Goal: Task Accomplishment & Management: Manage account settings

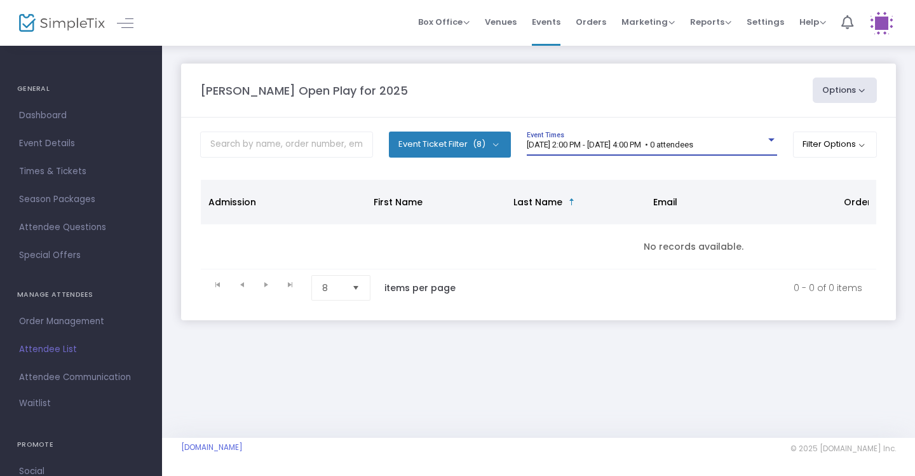
click at [672, 149] on div "[DATE] 2:00 PM - [DATE] 4:00 PM • 0 attendees" at bounding box center [646, 145] width 239 height 10
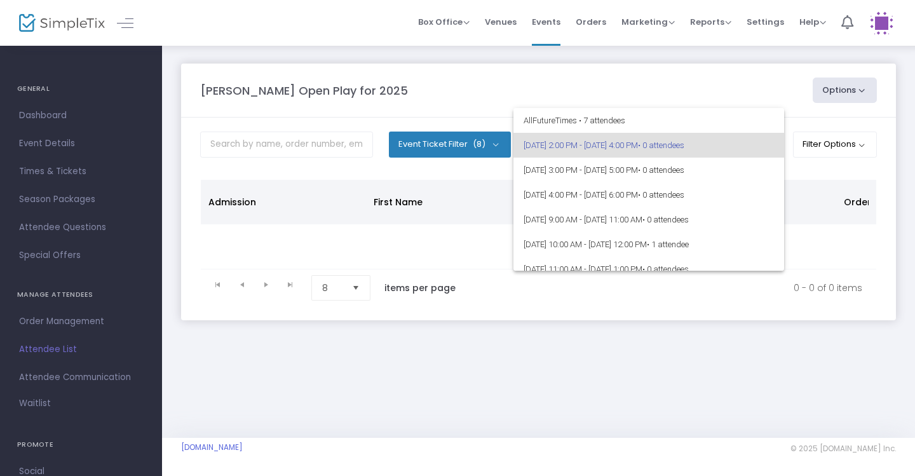
click at [795, 166] on div at bounding box center [457, 238] width 915 height 476
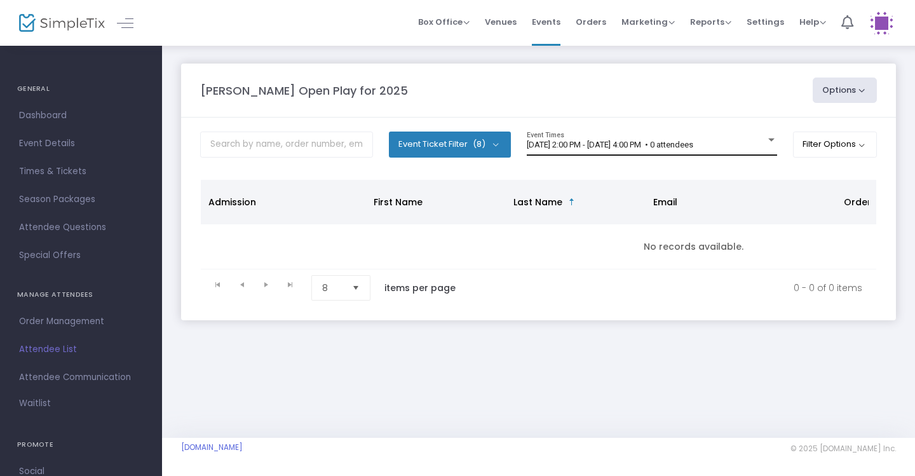
click at [756, 149] on div "[DATE] 2:00 PM - [DATE] 4:00 PM • 0 attendees" at bounding box center [646, 145] width 239 height 10
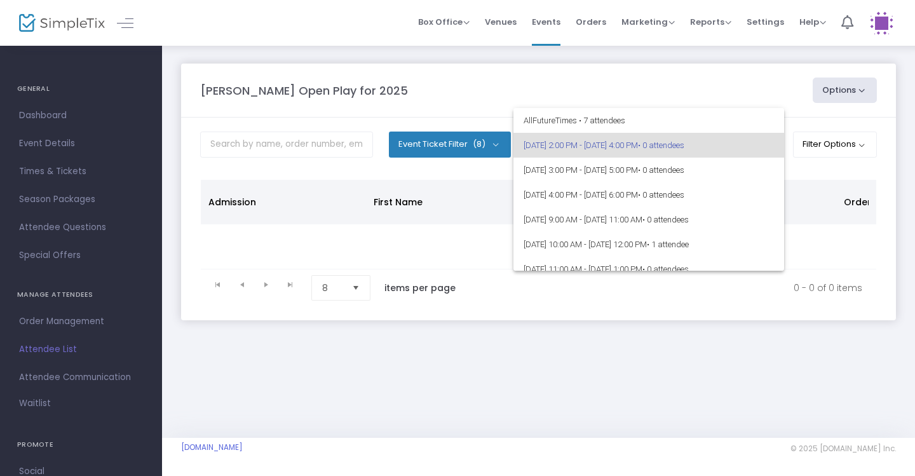
click at [802, 168] on div at bounding box center [457, 238] width 915 height 476
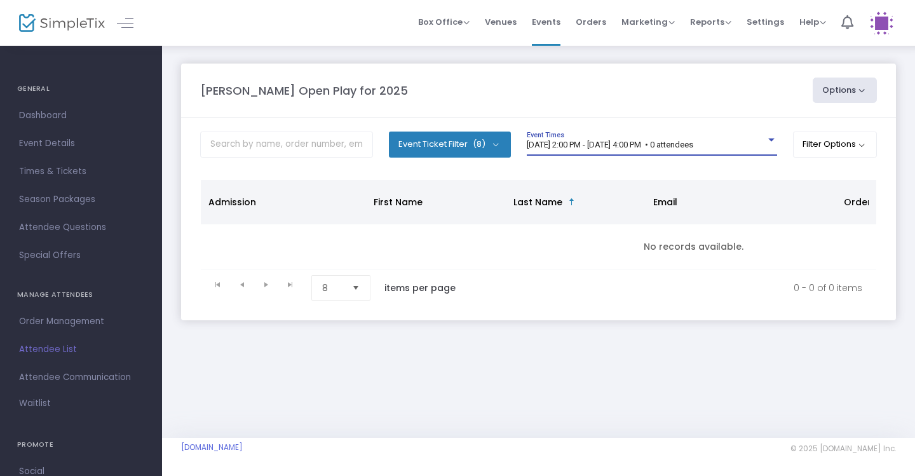
click at [686, 146] on span "9/22/2025 @ 2:00 PM - 9/22/2025 @ 4:00 PM • 0 attendees" at bounding box center [610, 145] width 167 height 10
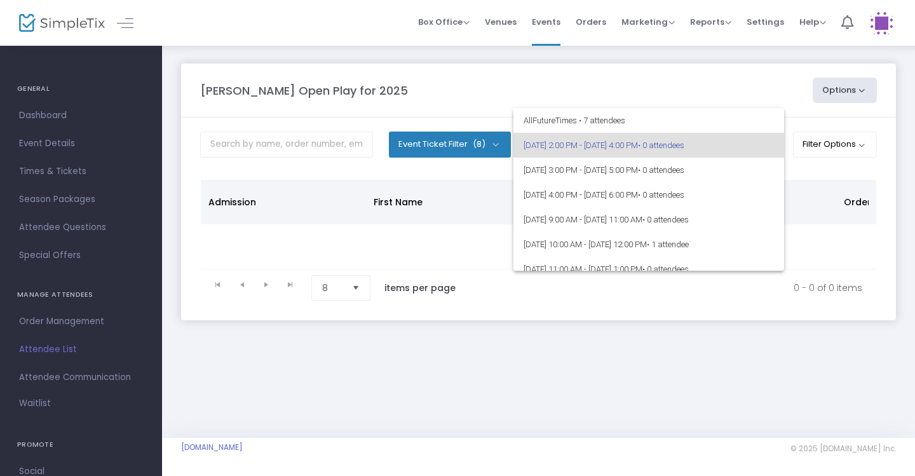
click at [805, 168] on div at bounding box center [457, 238] width 915 height 476
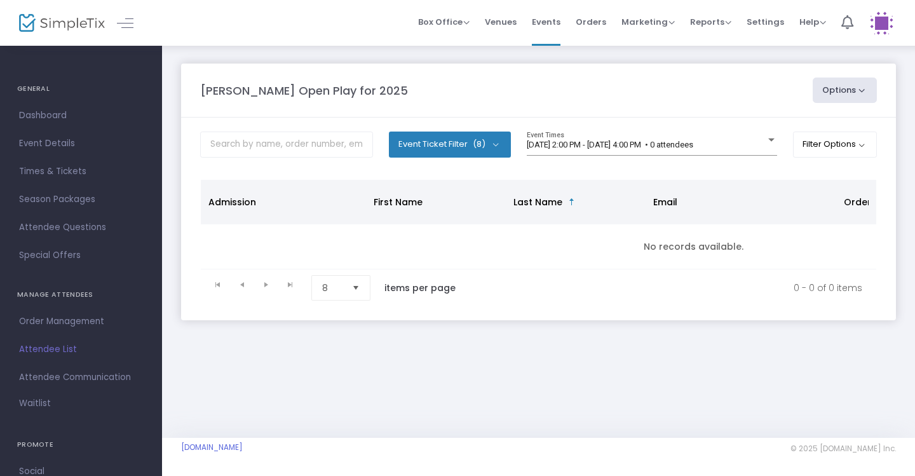
click at [616, 157] on div "9/22/2025 @ 2:00 PM - 9/22/2025 @ 4:00 PM • 0 attendees Event Times" at bounding box center [652, 149] width 250 height 35
click at [616, 154] on div "9/22/2025 @ 2:00 PM - 9/22/2025 @ 4:00 PM • 0 attendees Event Times" at bounding box center [652, 144] width 250 height 24
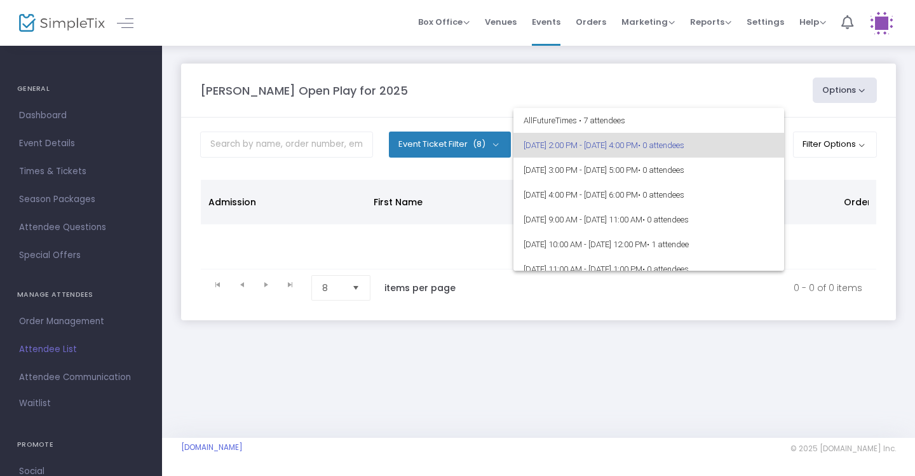
click at [801, 163] on div at bounding box center [457, 238] width 915 height 476
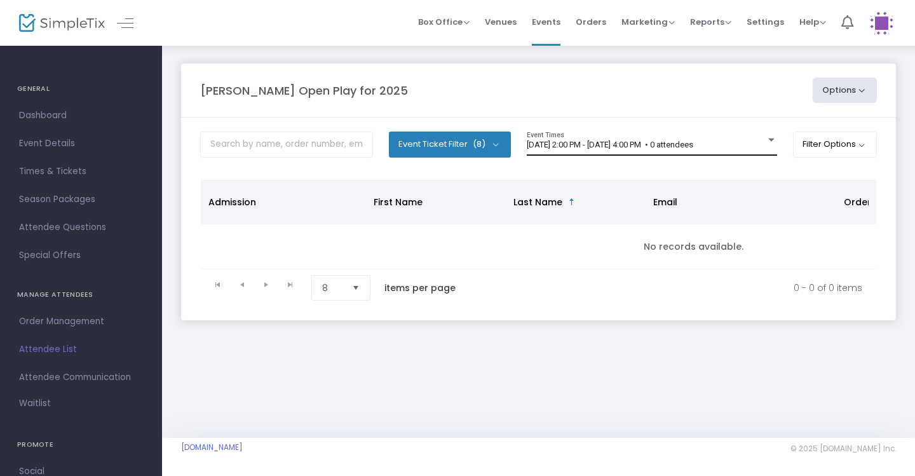
click at [688, 137] on div "[DATE] 2:00 PM - [DATE] 4:00 PM • 0 attendees Event Times" at bounding box center [652, 144] width 250 height 24
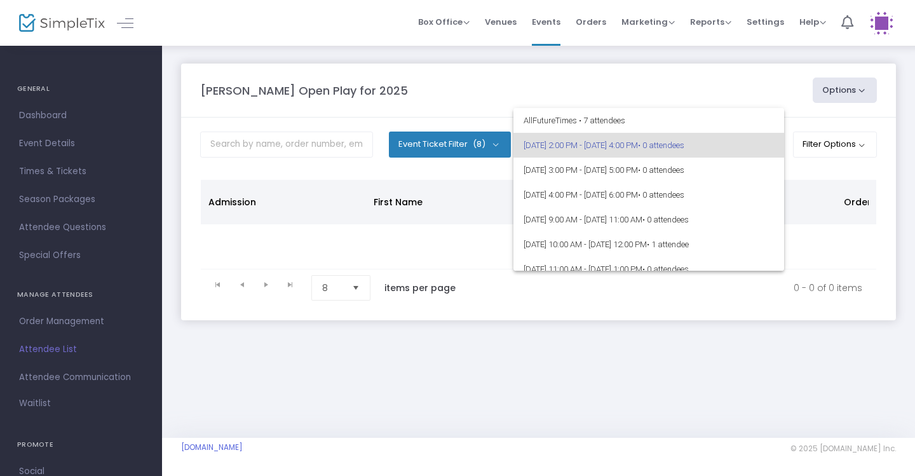
click at [819, 168] on div at bounding box center [457, 238] width 915 height 476
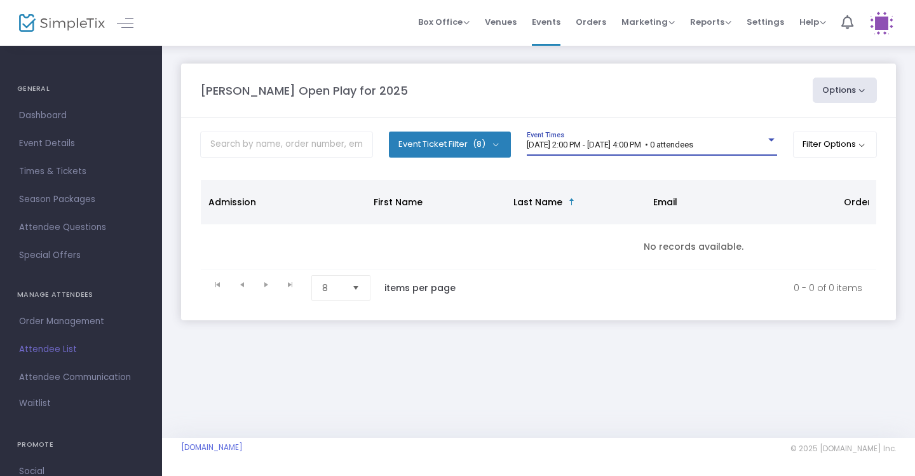
click at [657, 140] on span "[DATE] 2:00 PM - [DATE] 4:00 PM • 0 attendees" at bounding box center [610, 145] width 167 height 10
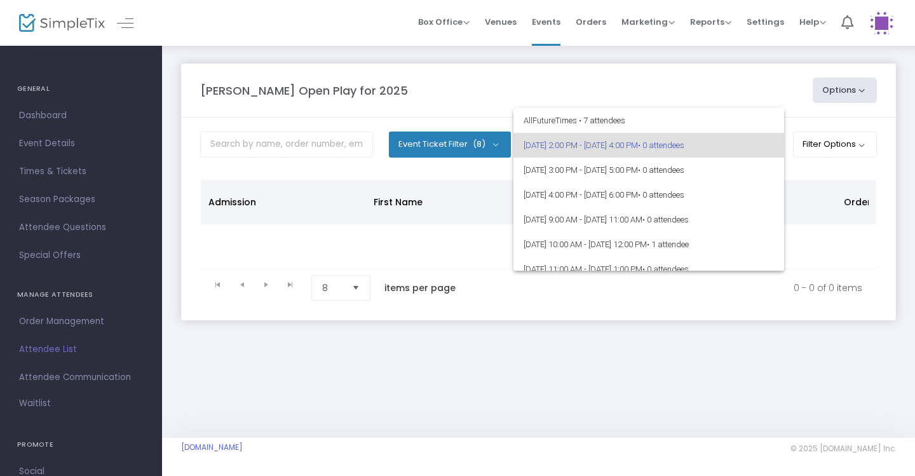
click at [796, 184] on div at bounding box center [457, 238] width 915 height 476
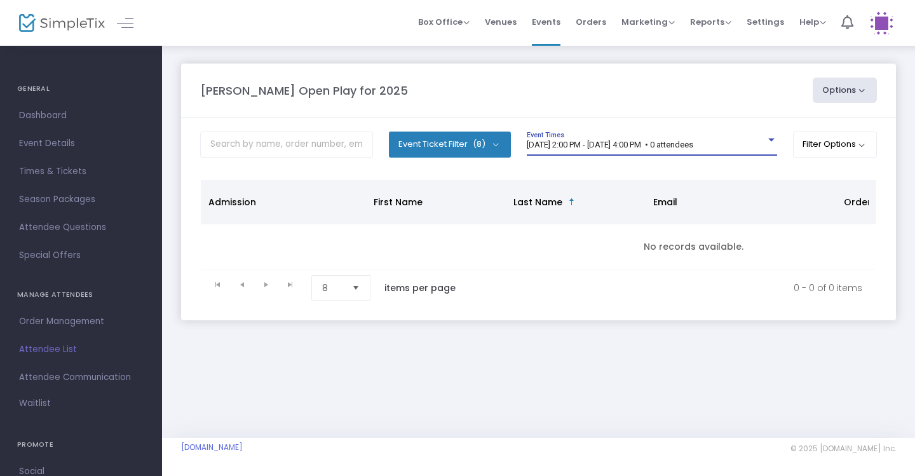
click at [693, 147] on span "[DATE] 2:00 PM - [DATE] 4:00 PM • 0 attendees" at bounding box center [610, 145] width 167 height 10
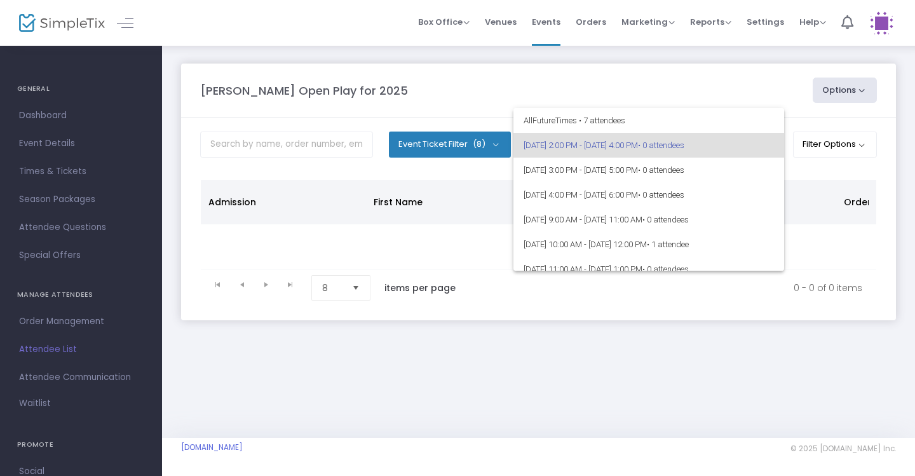
click at [811, 160] on div at bounding box center [457, 238] width 915 height 476
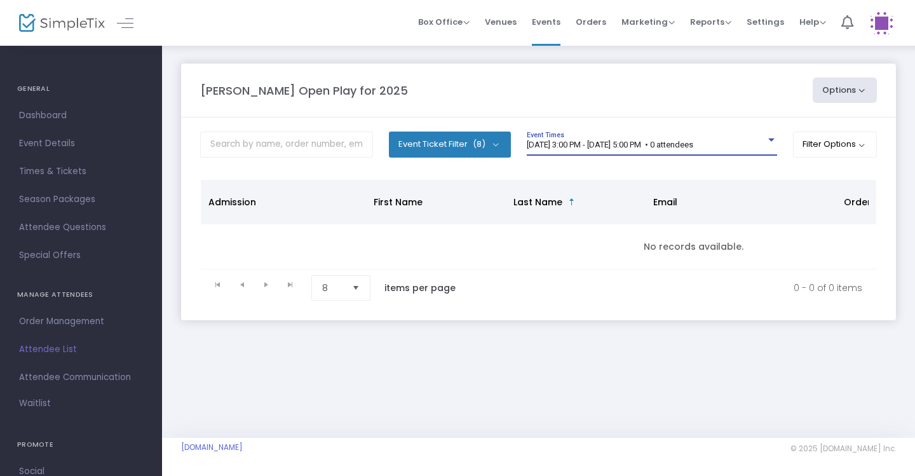
click at [682, 146] on span "[DATE] 3:00 PM - [DATE] 5:00 PM • 0 attendees" at bounding box center [610, 145] width 167 height 10
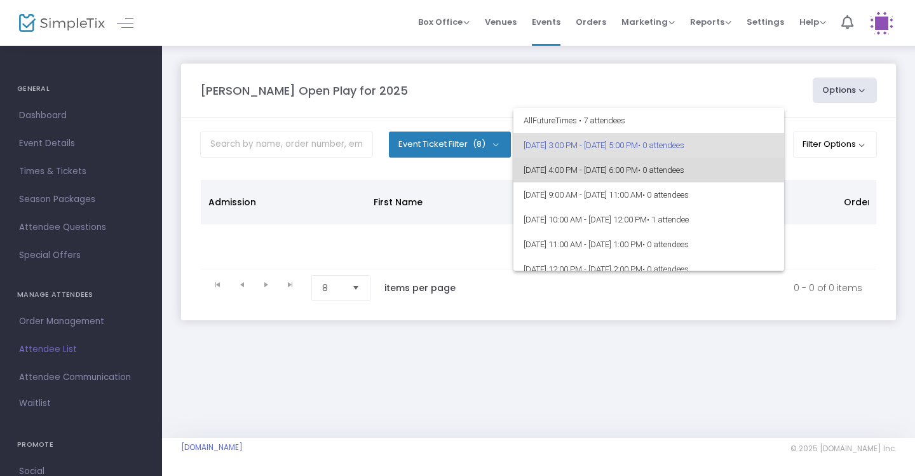
click at [672, 179] on span "9/22/2025 @ 4:00 PM - 9/22/2025 @ 6:00 PM • 0 attendees" at bounding box center [649, 170] width 250 height 25
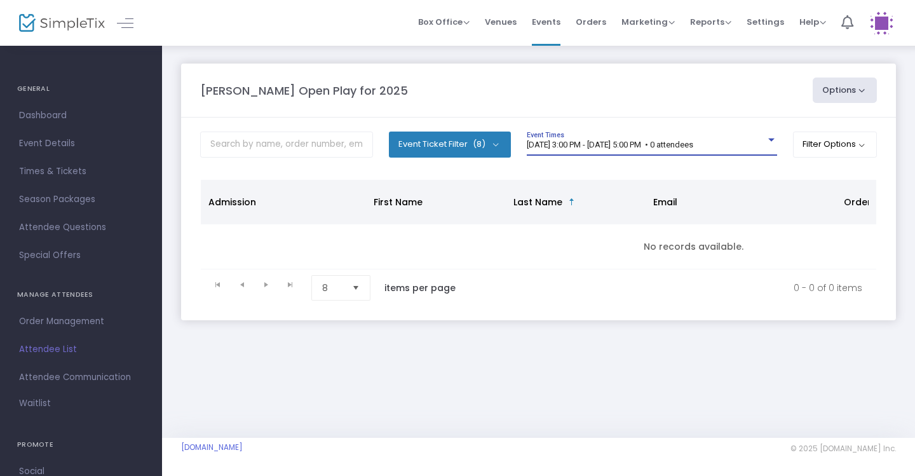
click at [659, 149] on span "9/22/2025 @ 3:00 PM - 9/22/2025 @ 5:00 PM • 0 attendees" at bounding box center [610, 145] width 167 height 10
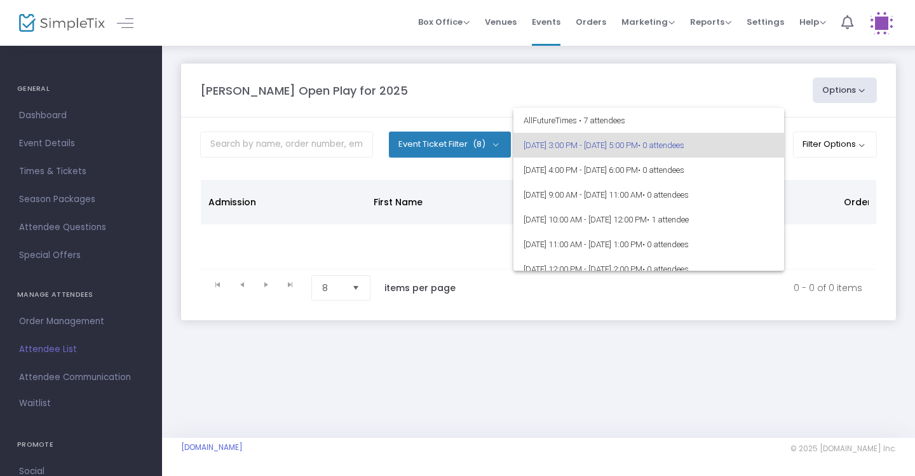
click at [827, 169] on div at bounding box center [457, 238] width 915 height 476
